Goal: Transaction & Acquisition: Register for event/course

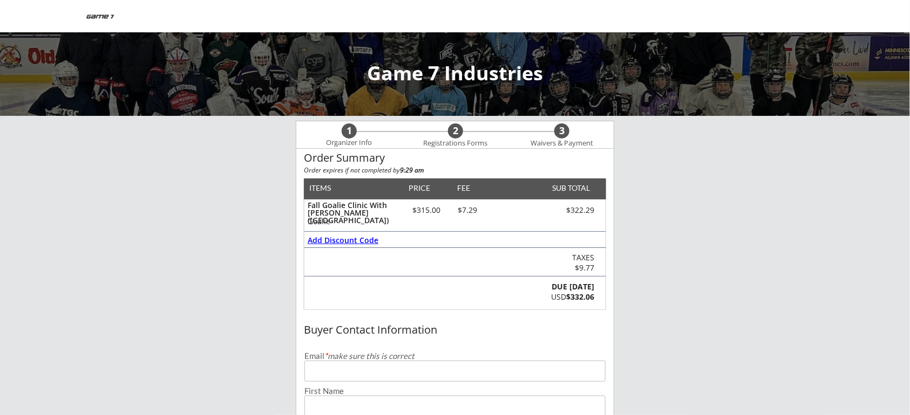
click at [369, 240] on div "Add Discount Code" at bounding box center [344, 241] width 72 height 8
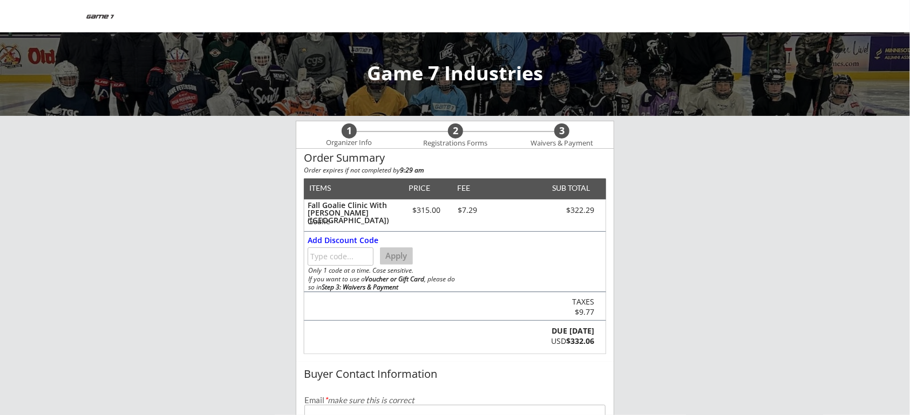
click at [354, 254] on input "input" at bounding box center [341, 257] width 66 height 18
type input "[PERSON_NAME]"
click at [395, 252] on button "Apply" at bounding box center [396, 256] width 33 height 17
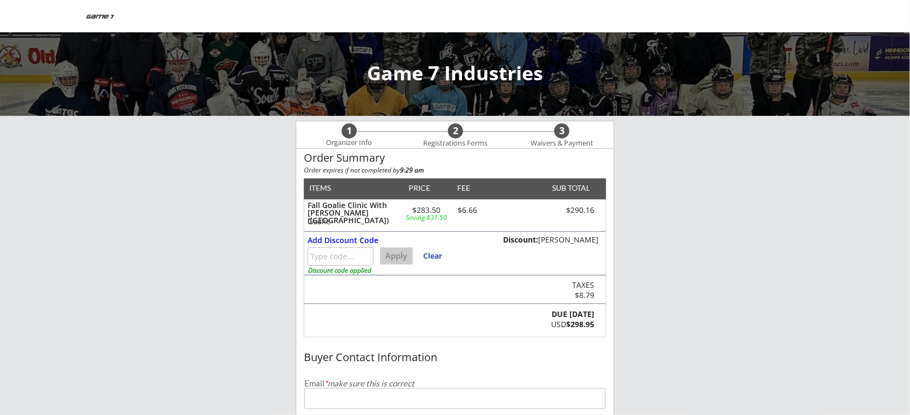
click at [411, 399] on input "email" at bounding box center [454, 398] width 301 height 21
type input "[EMAIL_ADDRESS][DOMAIN_NAME]"
type input "[PERSON_NAME]"
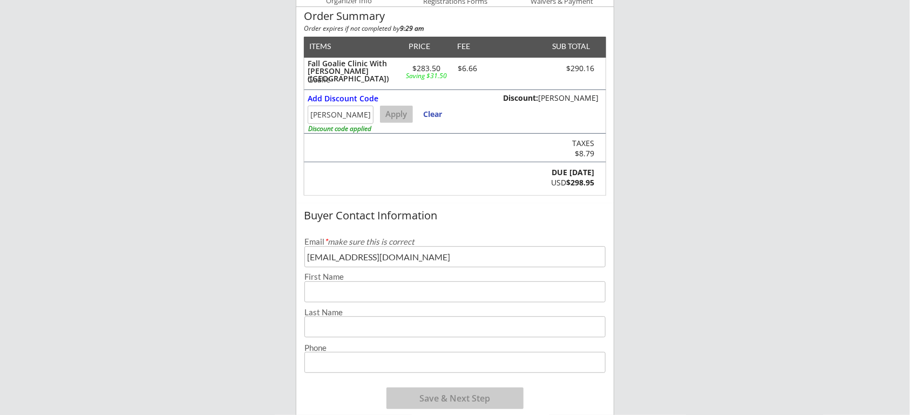
scroll to position [145, 0]
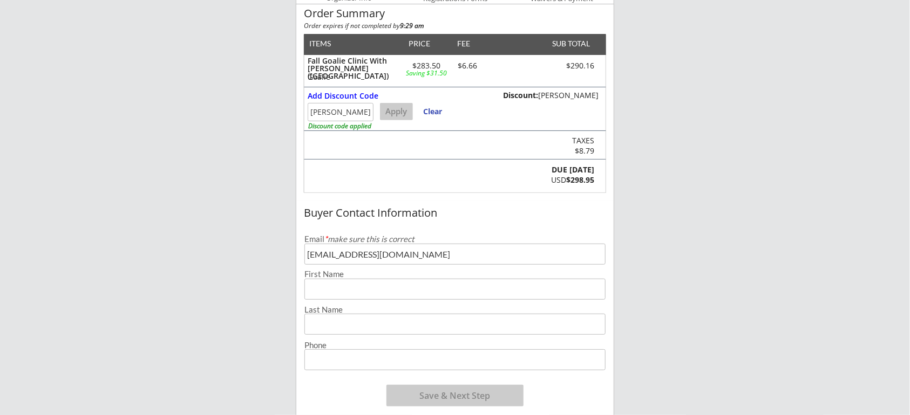
click at [392, 285] on input "input" at bounding box center [454, 289] width 301 height 21
type input "[PERSON_NAME]"
type input "[PHONE_NUMBER]"
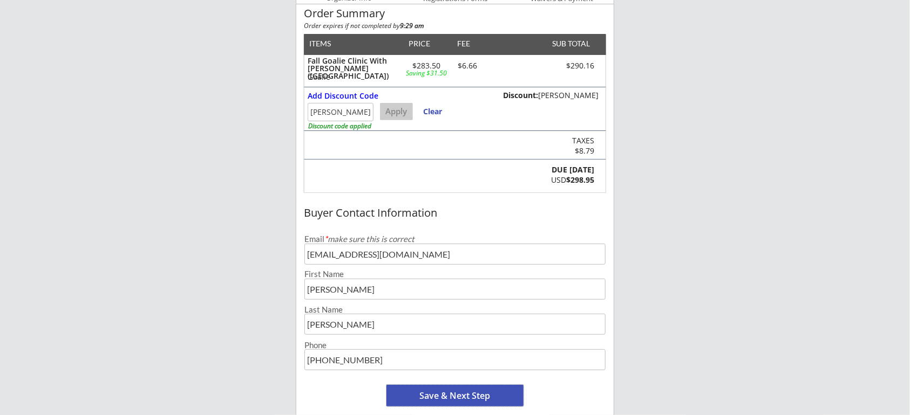
click at [455, 391] on button "Save & Next Step" at bounding box center [454, 396] width 137 height 22
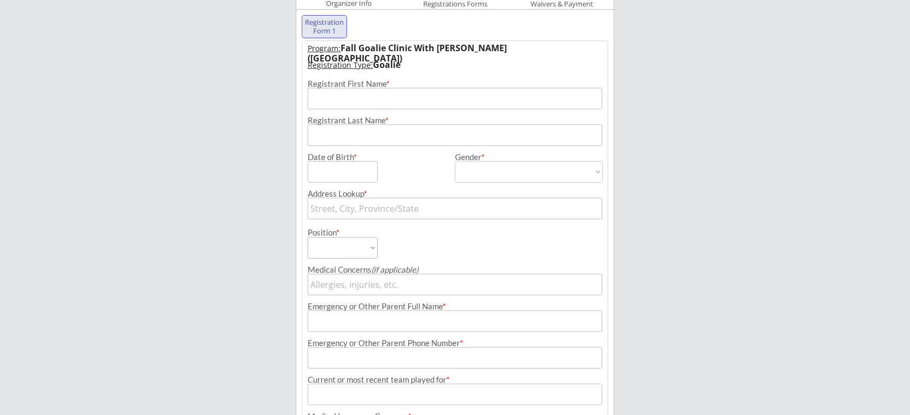
scroll to position [110, 0]
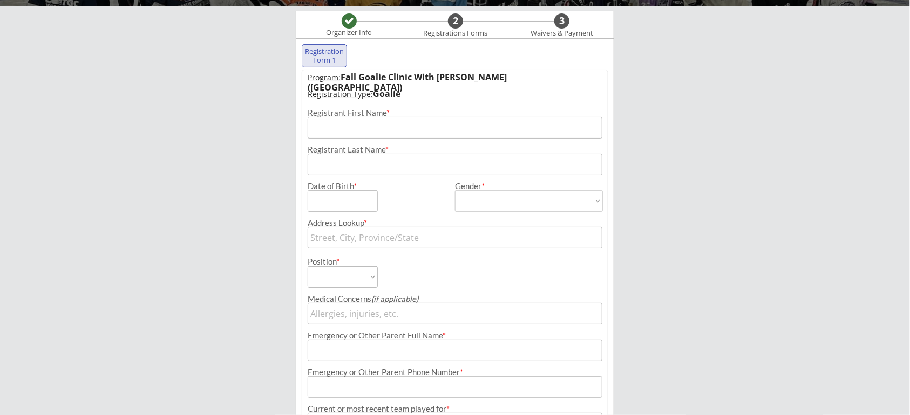
click at [500, 127] on input "input" at bounding box center [455, 128] width 295 height 22
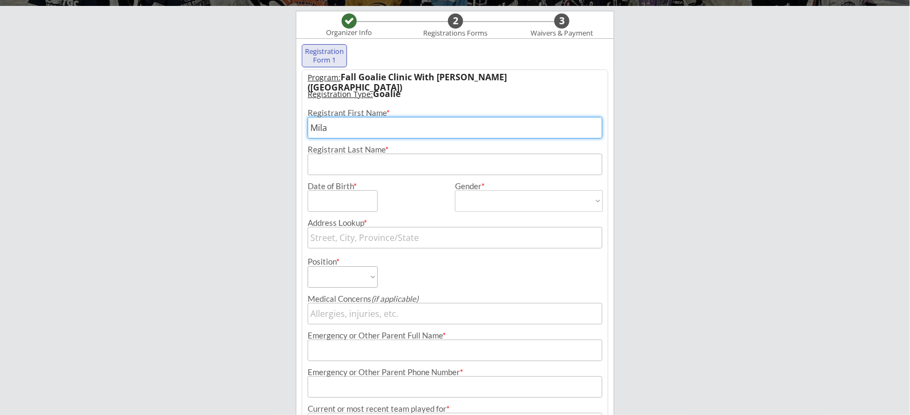
type input "Mila"
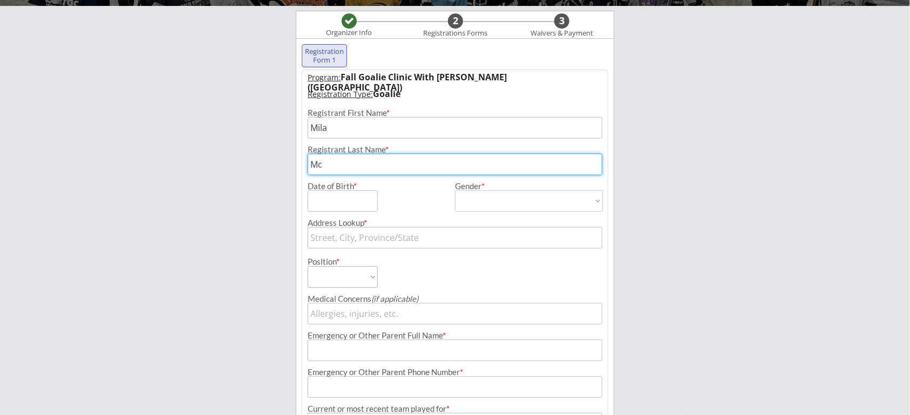
type input "[PERSON_NAME]"
type input "[STREET_ADDRESS]"
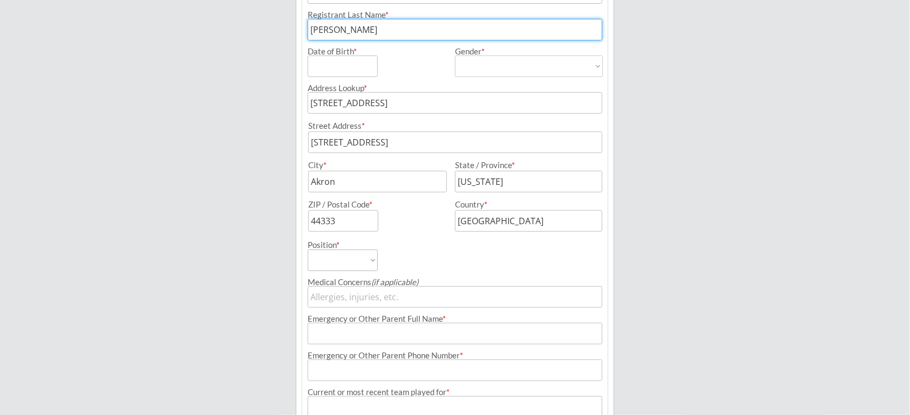
scroll to position [247, 0]
click at [384, 175] on input "input" at bounding box center [377, 180] width 139 height 22
type input "A"
type input "[GEOGRAPHIC_DATA]"
type input "[US_STATE]"
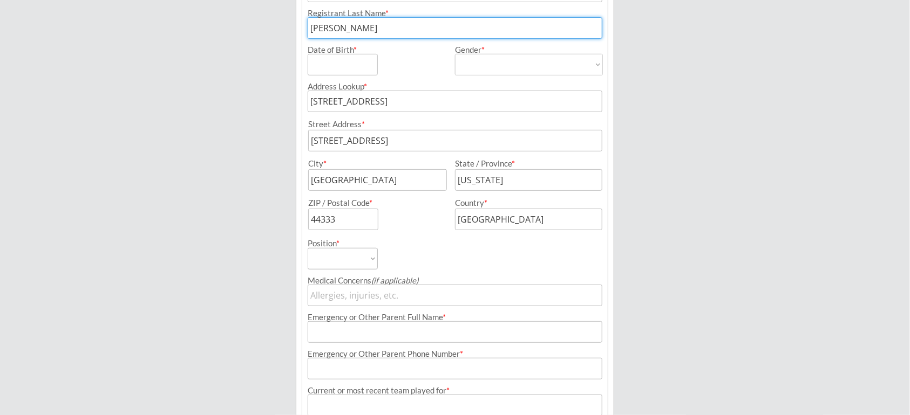
click at [351, 209] on input "input" at bounding box center [343, 220] width 70 height 22
type input "4"
type input "56003"
select select ""Goalie""
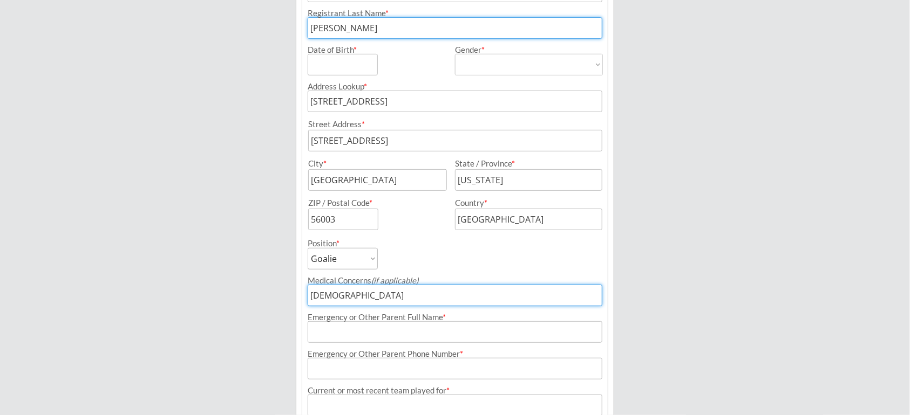
type input "[DEMOGRAPHIC_DATA]"
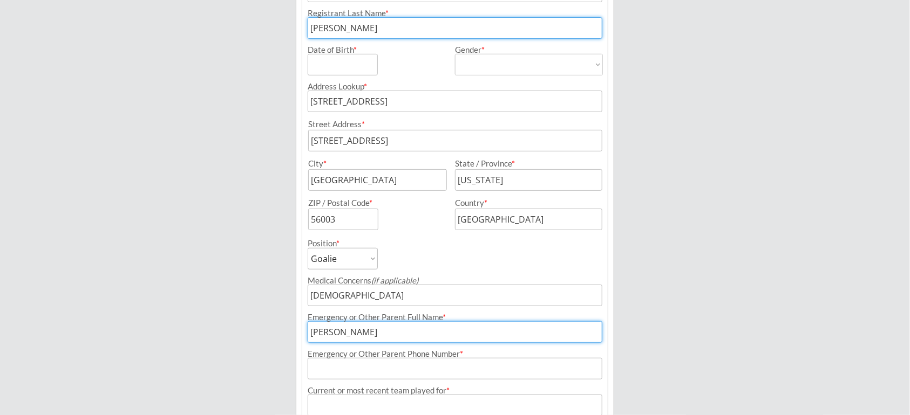
type input "[PERSON_NAME]"
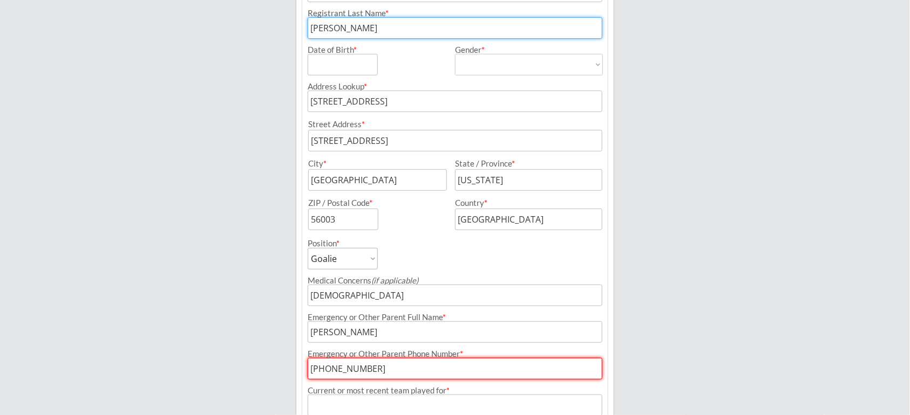
type input "[PHONE_NUMBER]"
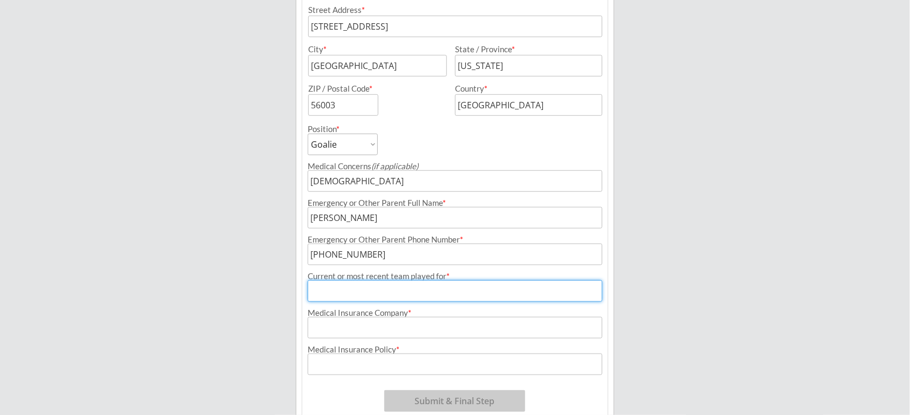
scroll to position [362, 0]
type input "12Ub"
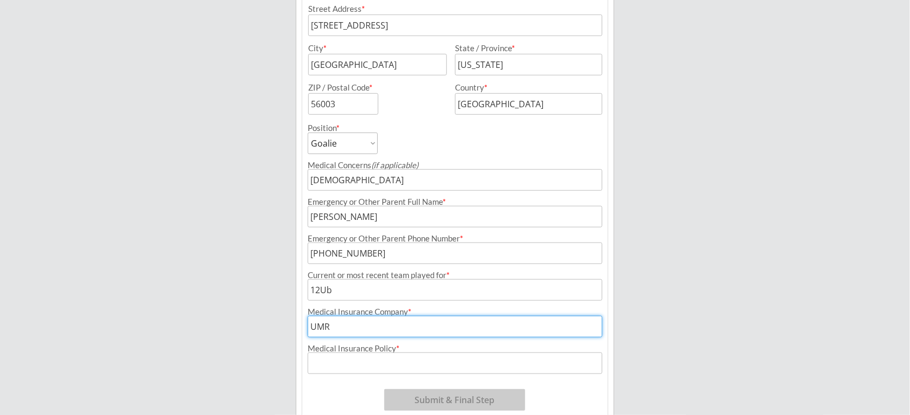
type input "UMR"
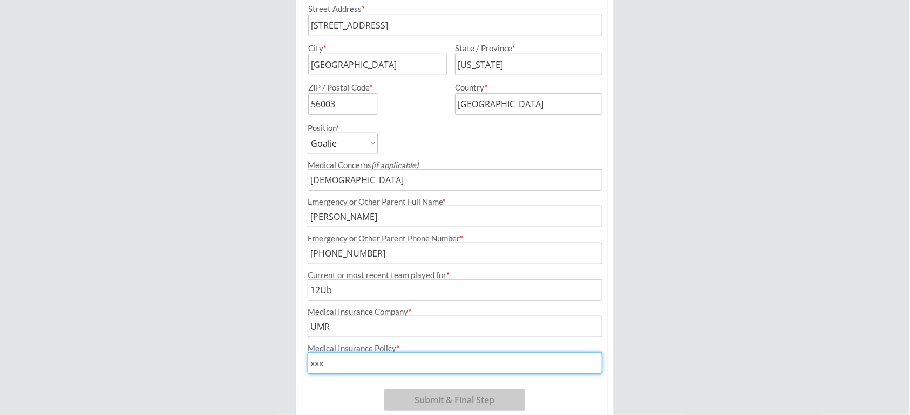
type input "xxx"
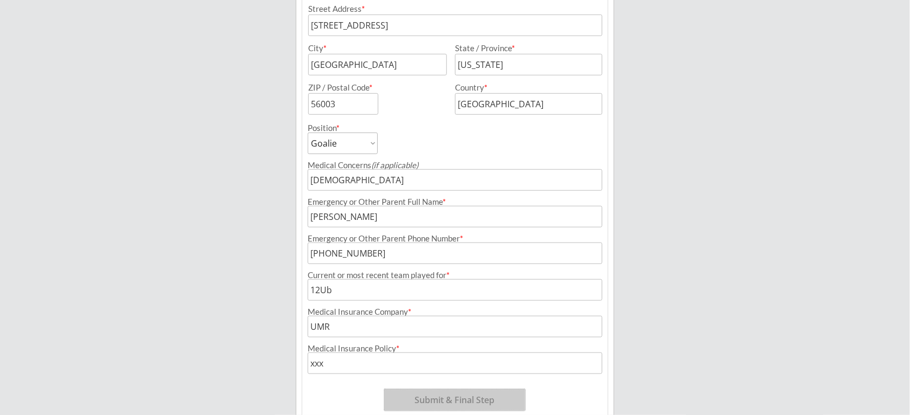
scroll to position [417, 0]
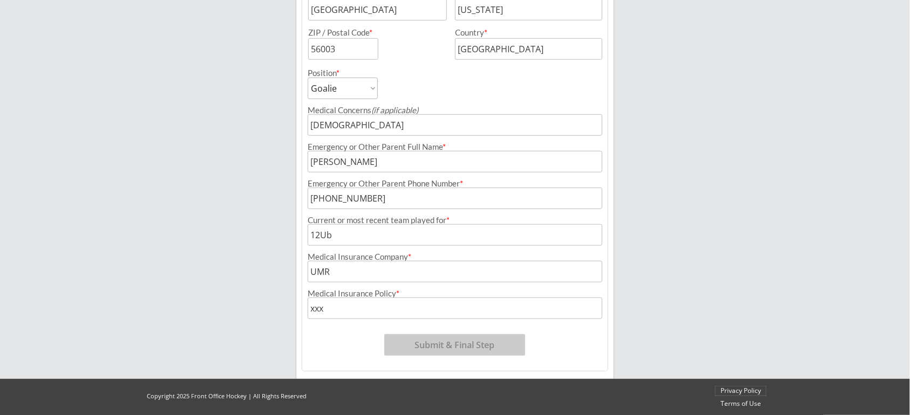
click at [358, 303] on input "input" at bounding box center [455, 309] width 295 height 22
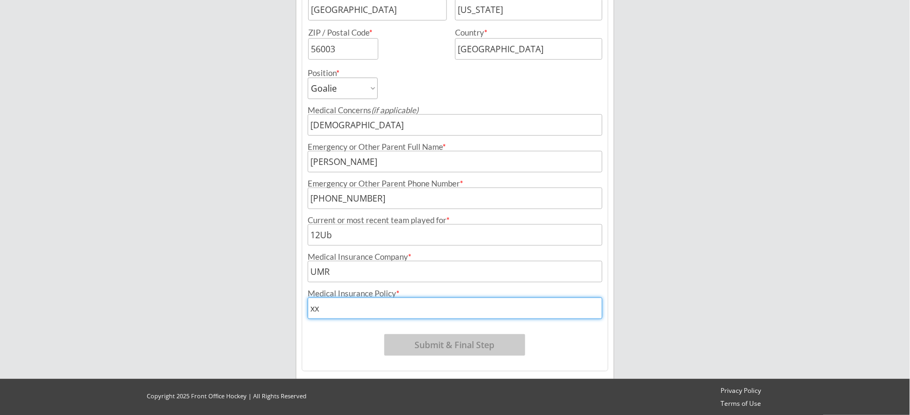
type input "x"
type input "0000000"
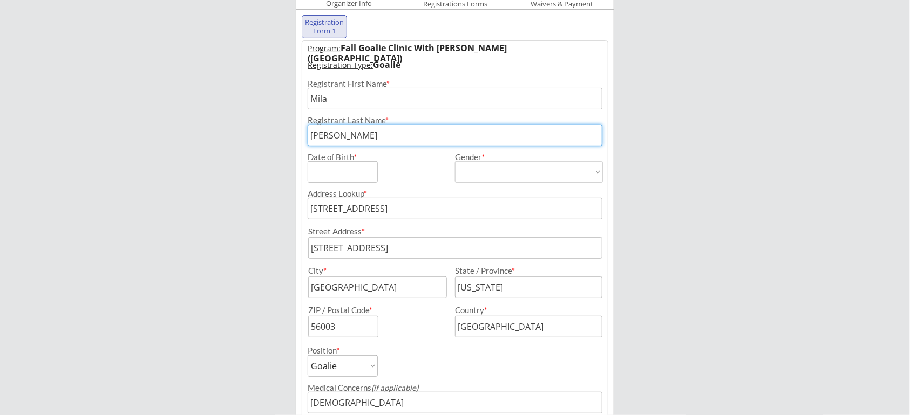
scroll to position [35, 0]
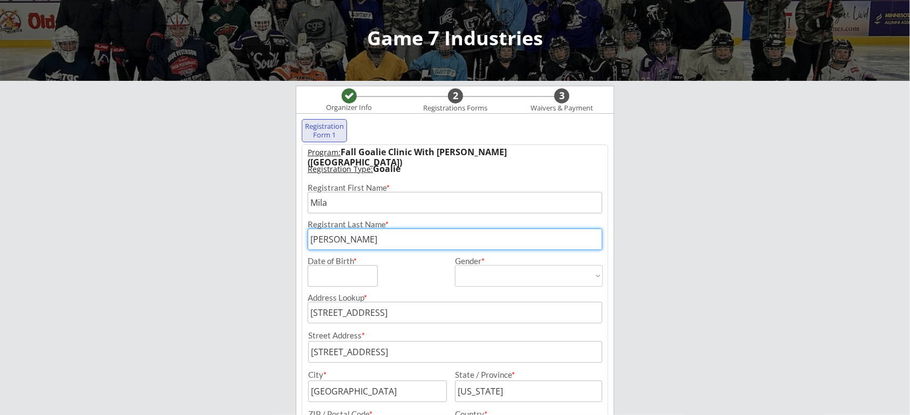
click at [325, 278] on input "input" at bounding box center [343, 276] width 70 height 22
type input "[DATE]"
select select ""[DEMOGRAPHIC_DATA]""
type input "[DEMOGRAPHIC_DATA]"
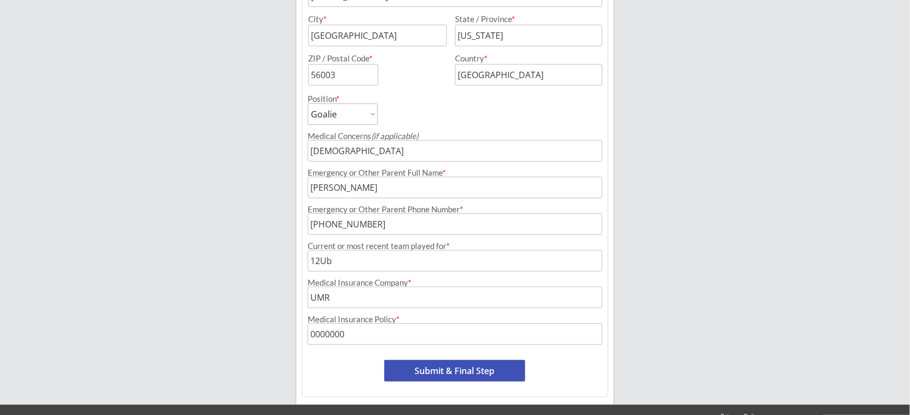
scroll to position [417, 0]
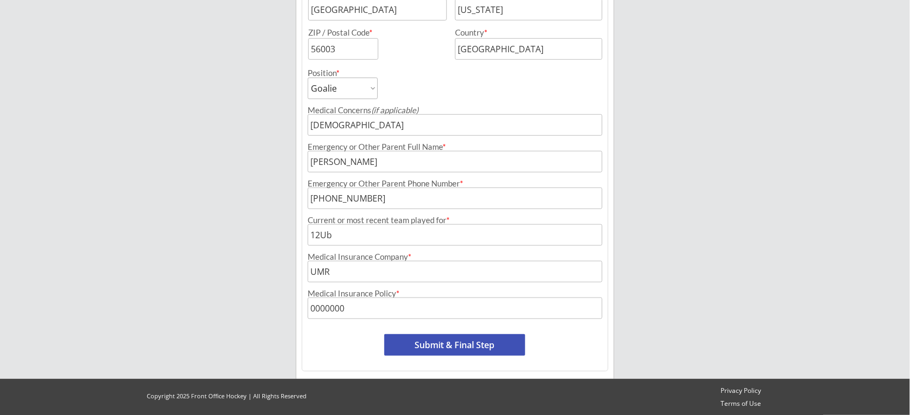
click at [418, 350] on button "Submit & Final Step" at bounding box center [454, 345] width 141 height 22
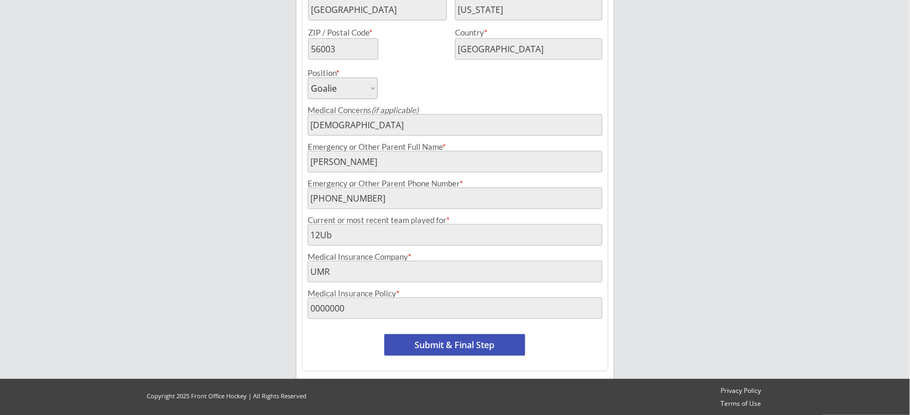
click at [444, 353] on button "Submit & Final Step" at bounding box center [454, 345] width 141 height 22
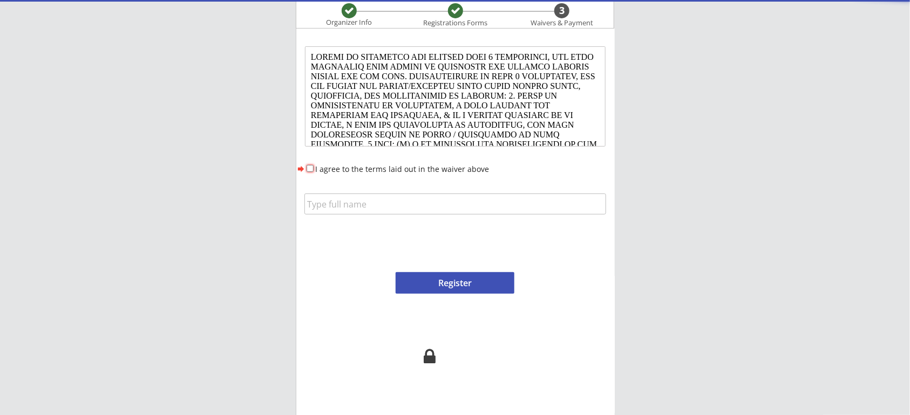
scroll to position [0, 0]
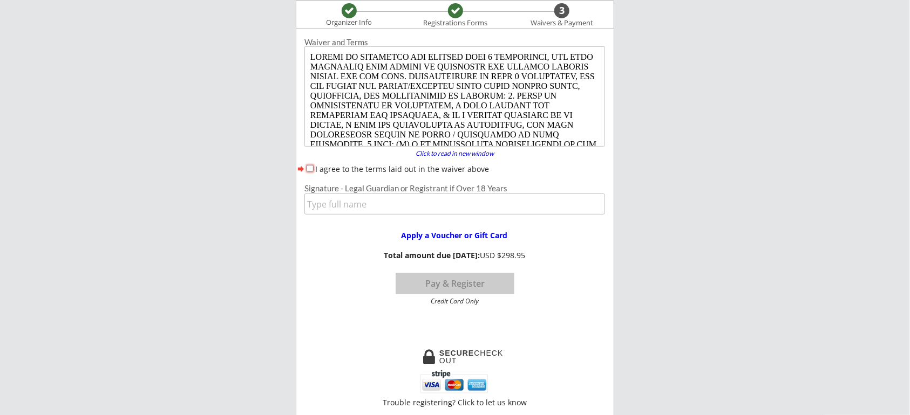
click at [312, 167] on input "I agree to the terms laid out in the waiver above" at bounding box center [309, 168] width 7 height 7
checkbox input "true"
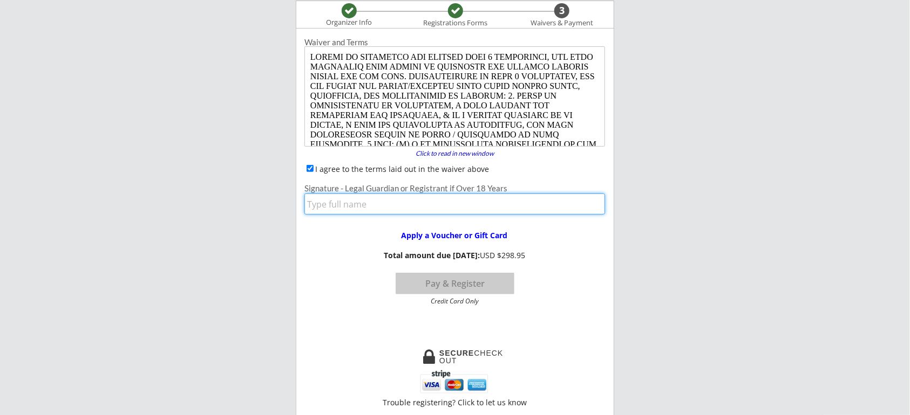
click at [318, 201] on input "input" at bounding box center [454, 204] width 300 height 21
type input "[PERSON_NAME]"
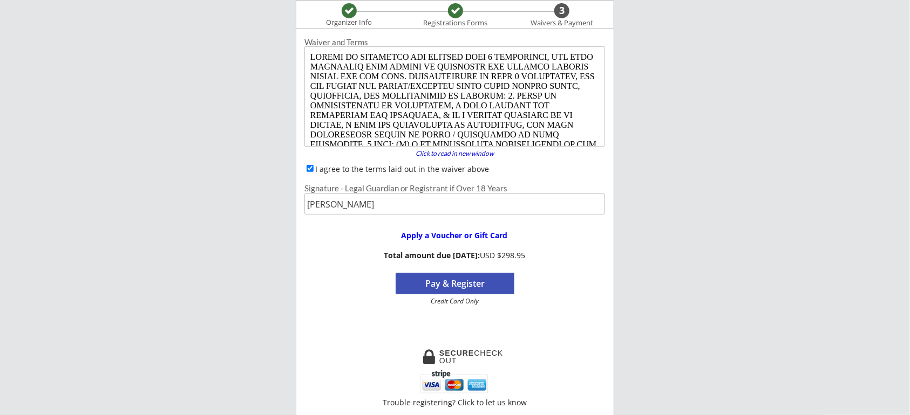
click at [452, 290] on button "Pay & Register" at bounding box center [454, 284] width 119 height 22
click at [462, 279] on button "Pay & Register" at bounding box center [454, 284] width 119 height 22
